Goal: Information Seeking & Learning: Learn about a topic

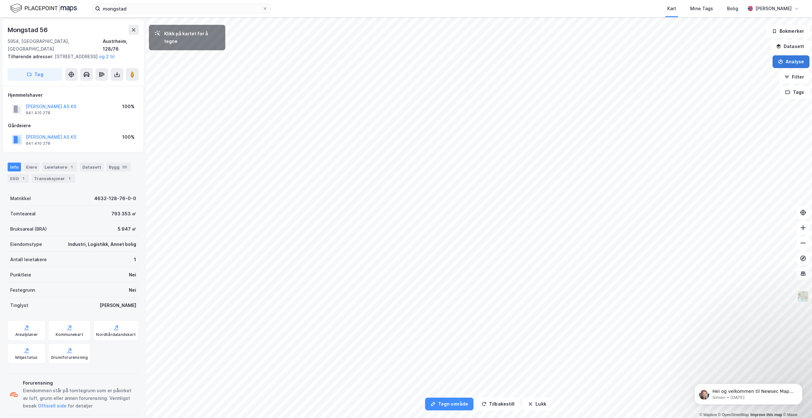
click at [795, 58] on button "Analyse" at bounding box center [791, 61] width 37 height 13
click at [531, 404] on button "Lukk" at bounding box center [537, 404] width 29 height 13
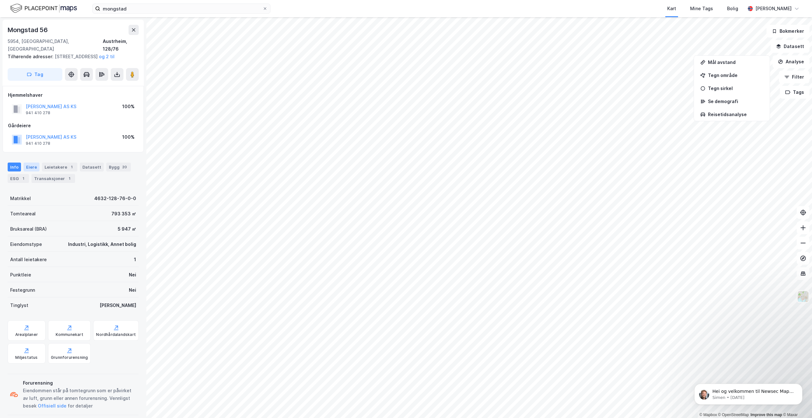
click at [36, 166] on div "Eiere" at bounding box center [32, 167] width 16 height 9
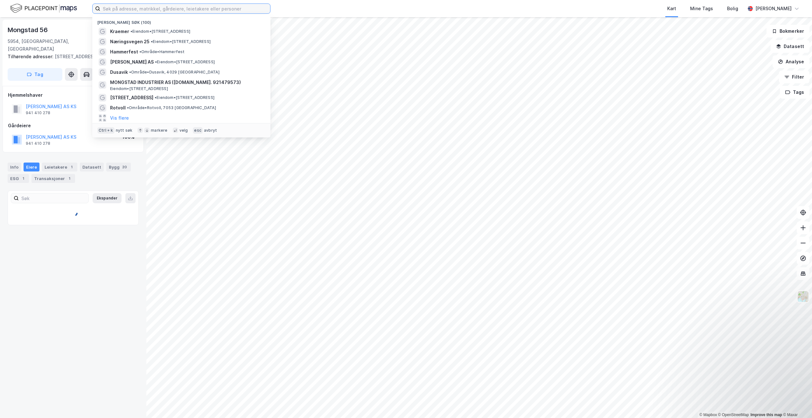
click at [164, 9] on input at bounding box center [185, 9] width 170 height 10
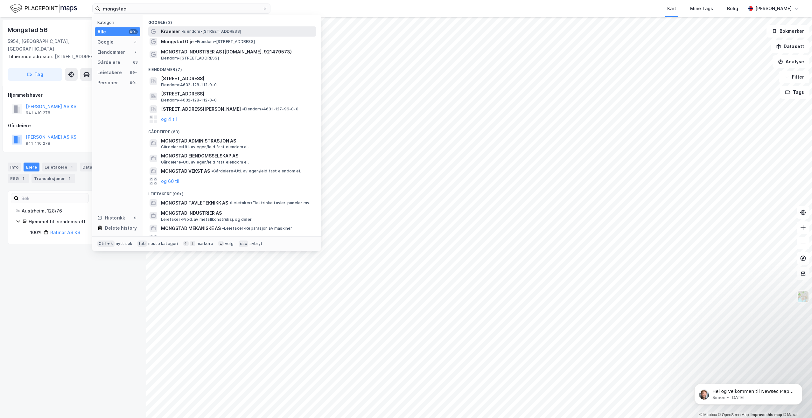
click at [241, 30] on span "• Eiendom • [STREET_ADDRESS]" at bounding box center [211, 31] width 60 height 5
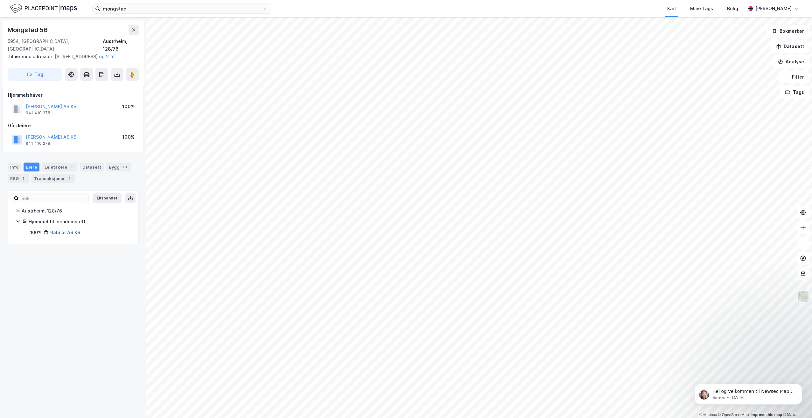
click at [62, 234] on link "Rafinor AS KS" at bounding box center [65, 232] width 30 height 5
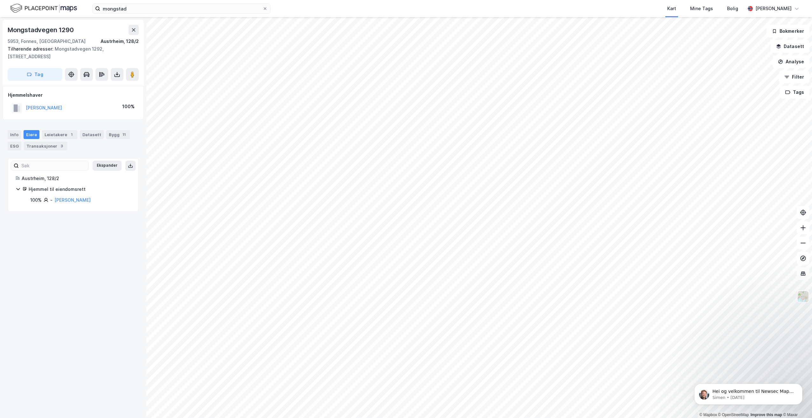
drag, startPoint x: 166, startPoint y: 14, endPoint x: 162, endPoint y: 14, distance: 4.1
click at [164, 14] on div "mongstad Kart Mine Tags [PERSON_NAME]" at bounding box center [406, 8] width 812 height 17
click at [132, 11] on input "mongstad" at bounding box center [181, 9] width 162 height 10
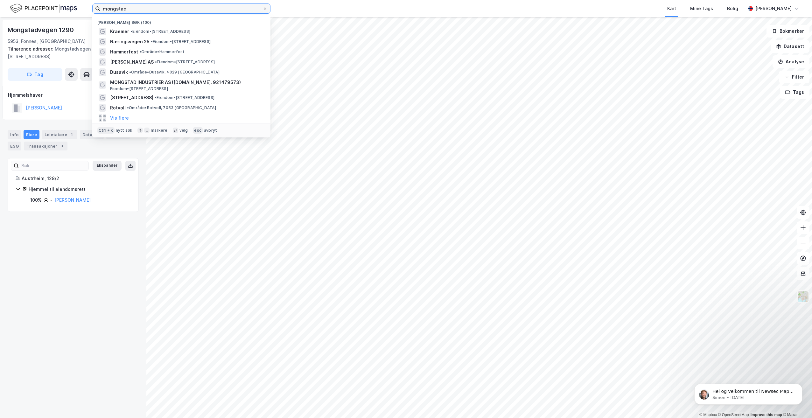
drag, startPoint x: 131, startPoint y: 9, endPoint x: 101, endPoint y: 8, distance: 30.2
click at [101, 8] on input "mongstad" at bounding box center [181, 9] width 162 height 10
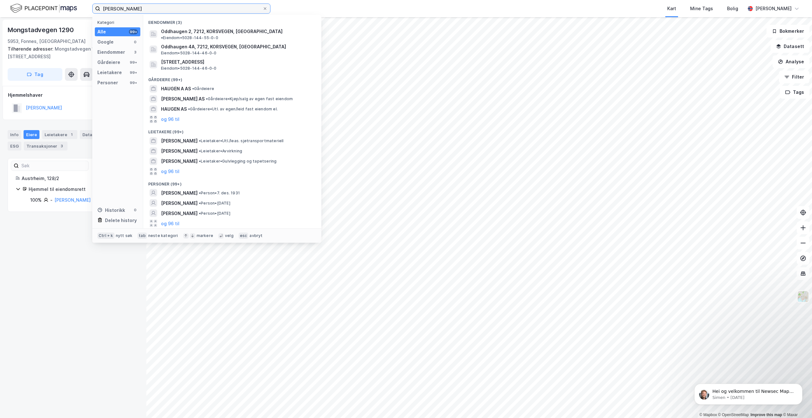
type input "[PERSON_NAME]"
click at [115, 55] on div "Eiendommer" at bounding box center [111, 52] width 28 height 8
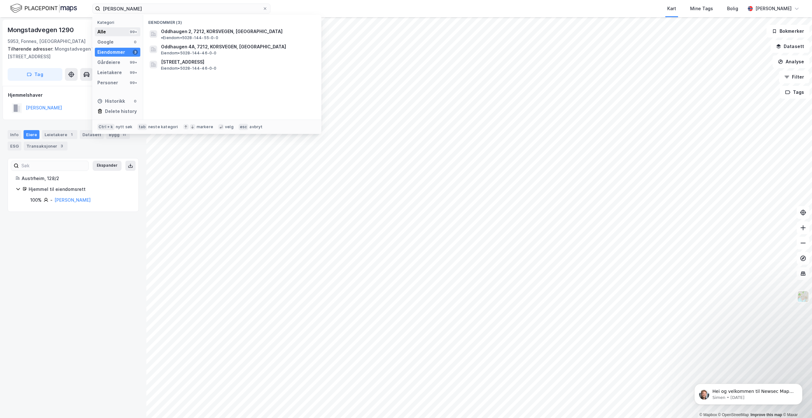
click at [119, 34] on div "Alle 99+" at bounding box center [118, 31] width 46 height 9
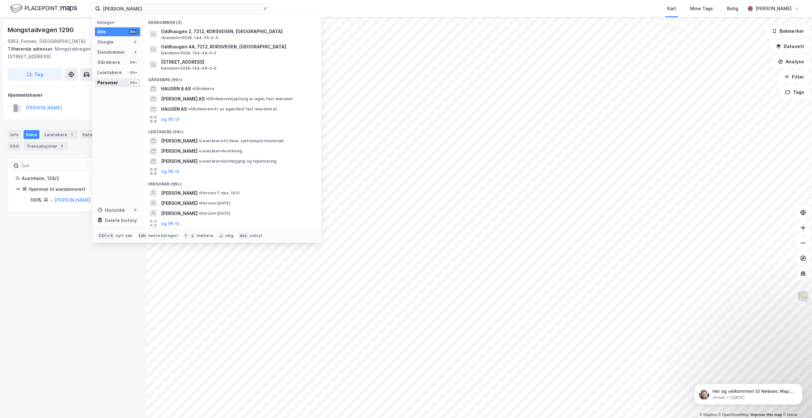
click at [118, 83] on div "Personer 99+" at bounding box center [118, 82] width 46 height 9
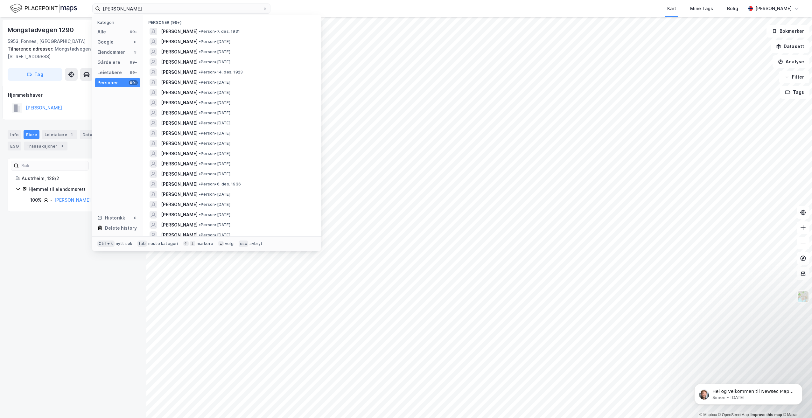
click at [352, 4] on div "Kart Mine Tags Bolig" at bounding box center [523, 8] width 444 height 17
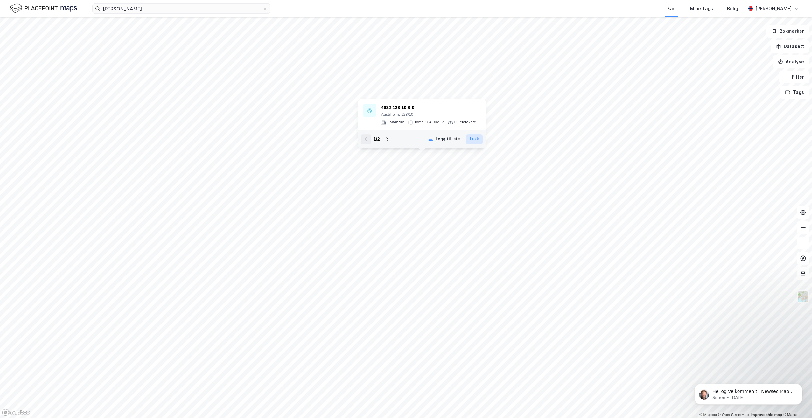
click at [470, 139] on button "Lukk" at bounding box center [474, 139] width 17 height 10
